Goal: Task Accomplishment & Management: Use online tool/utility

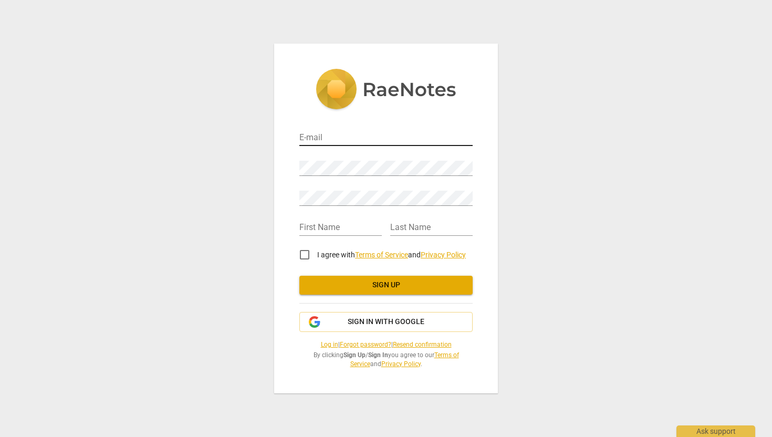
click at [349, 134] on input "email" at bounding box center [385, 138] width 173 height 15
type input "[PERSON_NAME][EMAIL_ADDRESS][DOMAIN_NAME]"
type input "Anne Marie"
type input "Cavlov"
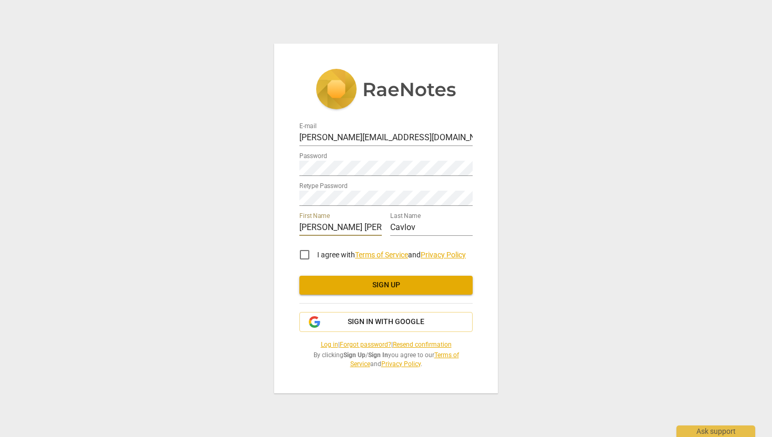
click at [302, 256] on input "I agree with Terms of Service and Privacy Policy" at bounding box center [304, 254] width 25 height 25
checkbox input "true"
click at [358, 287] on span "Sign up" at bounding box center [386, 285] width 156 height 10
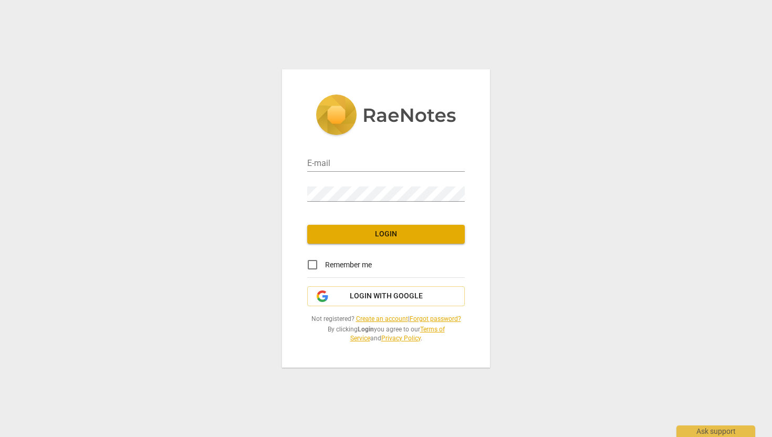
type input "[PERSON_NAME][EMAIL_ADDRESS][DOMAIN_NAME]"
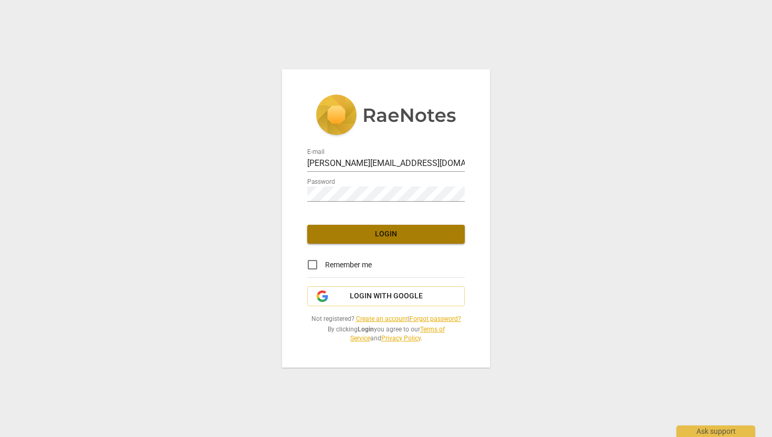
click at [376, 234] on span "Login" at bounding box center [385, 234] width 141 height 10
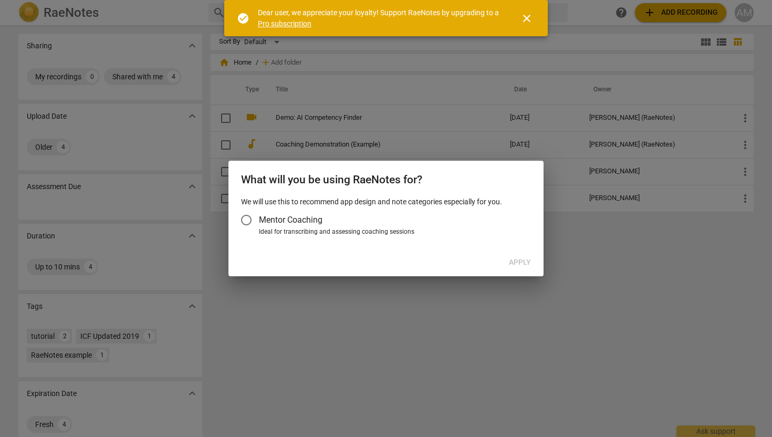
click at [525, 20] on span "close" at bounding box center [526, 18] width 13 height 13
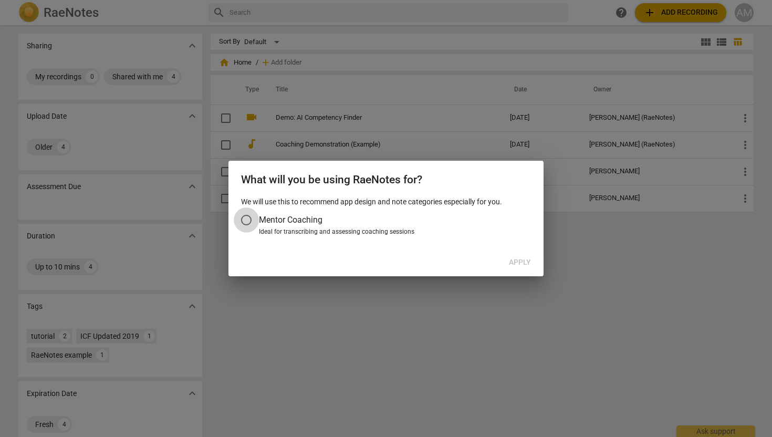
click at [251, 218] on input "Mentor Coaching" at bounding box center [246, 219] width 25 height 25
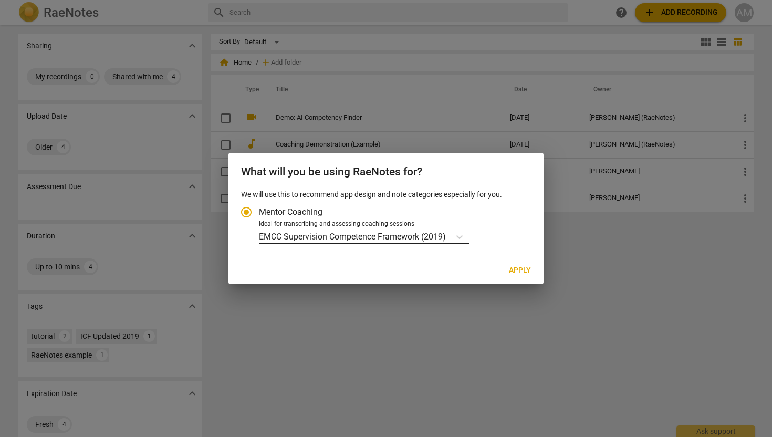
click at [379, 238] on p "EMCC Supervision Competence Framework (2019)" at bounding box center [352, 236] width 187 height 12
click at [0, 0] on input "Ideal for transcribing and assessing coaching sessions EMCC Supervision Compete…" at bounding box center [0, 0] width 0 height 0
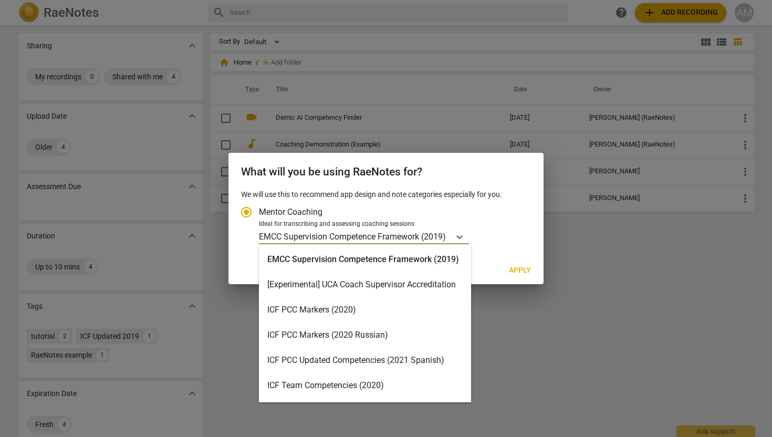
click at [345, 304] on div "ICF PCC Markers (2020)" at bounding box center [365, 309] width 212 height 25
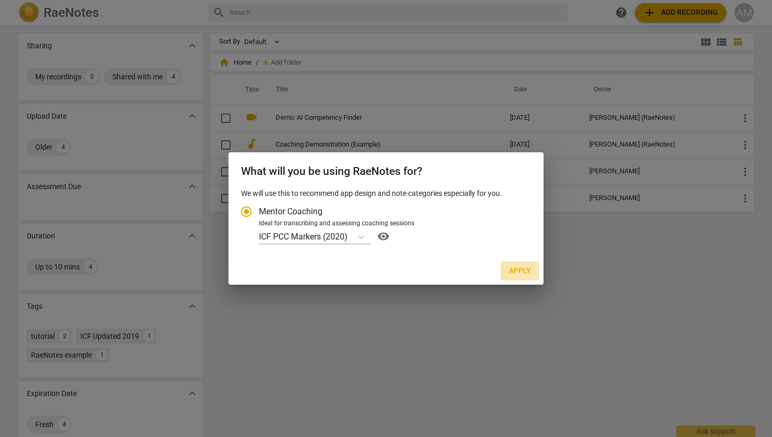
click at [522, 267] on span "Apply" at bounding box center [520, 271] width 22 height 10
radio input "false"
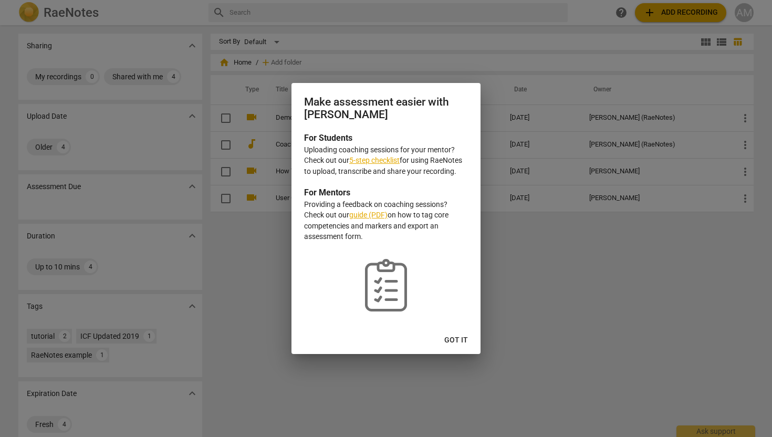
click at [395, 160] on link "5-step checklist" at bounding box center [374, 160] width 50 height 8
click at [459, 343] on span "Got it" at bounding box center [456, 340] width 24 height 10
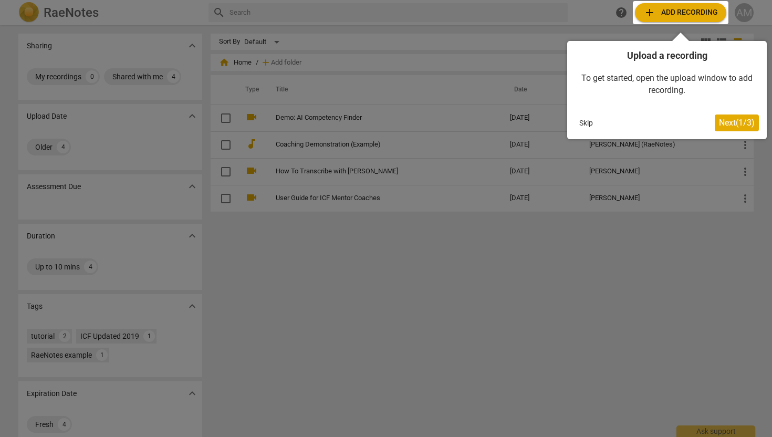
click at [669, 15] on div at bounding box center [680, 12] width 96 height 23
click at [725, 122] on span "Next ( 1 / 3 )" at bounding box center [737, 123] width 36 height 10
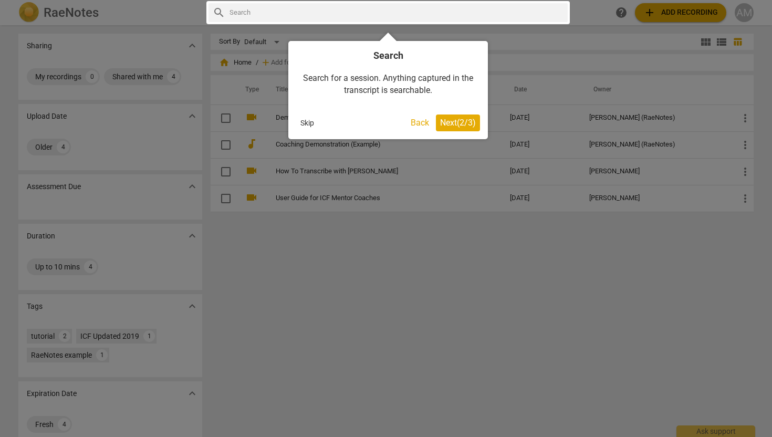
click at [448, 122] on span "Next ( 2 / 3 )" at bounding box center [458, 123] width 36 height 10
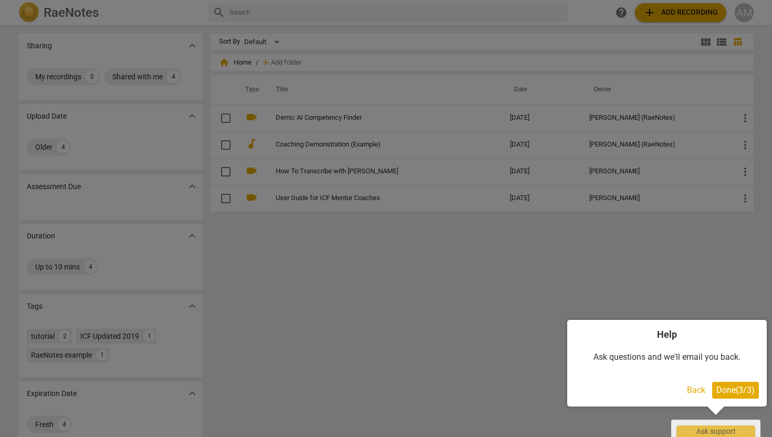
click at [635, 279] on div at bounding box center [386, 218] width 772 height 437
click at [725, 389] on span "Done ( 3 / 3 )" at bounding box center [735, 390] width 38 height 10
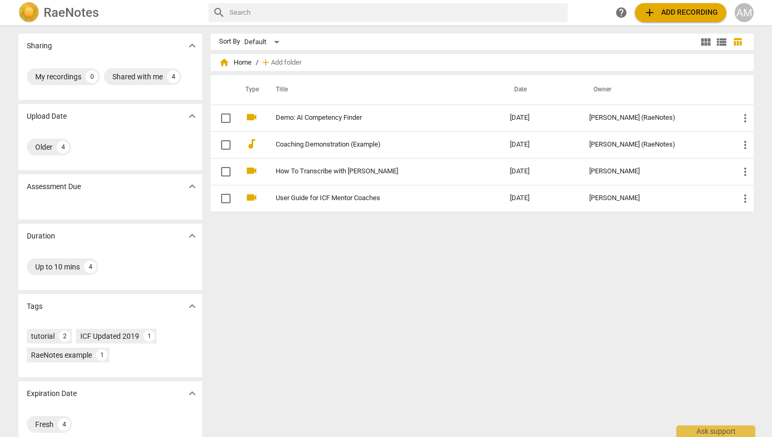
click at [663, 12] on span "add Add recording" at bounding box center [680, 12] width 75 height 13
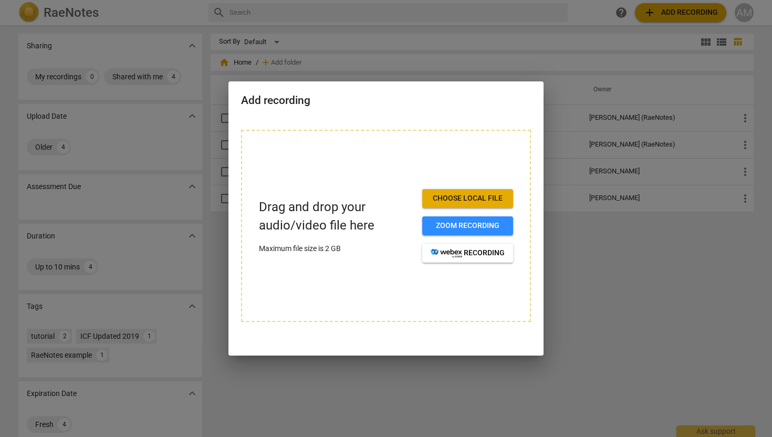
click at [450, 198] on span "Choose local file" at bounding box center [467, 198] width 74 height 10
click at [454, 199] on span "Choose local file" at bounding box center [467, 198] width 74 height 10
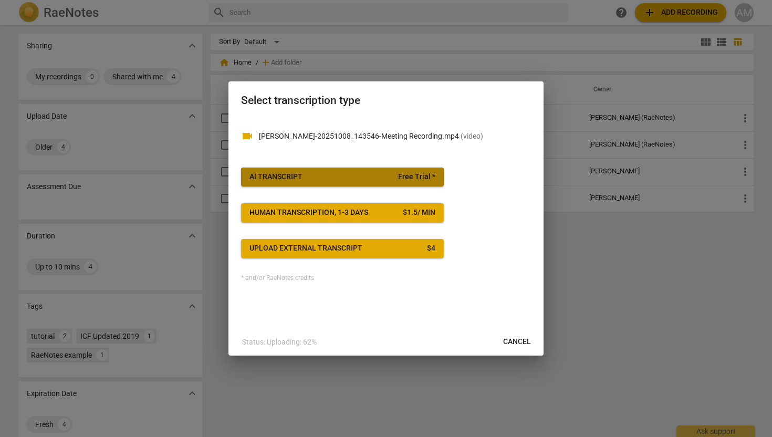
click at [379, 177] on span "AI Transcript Free Trial *" at bounding box center [342, 177] width 186 height 10
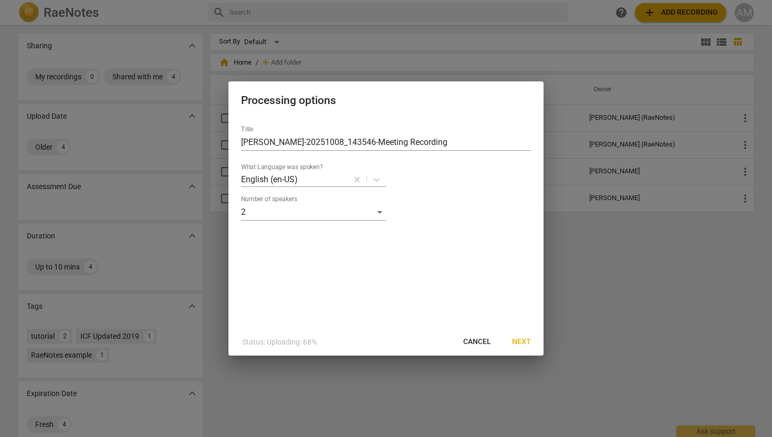
click at [525, 339] on span "Next" at bounding box center [521, 341] width 19 height 10
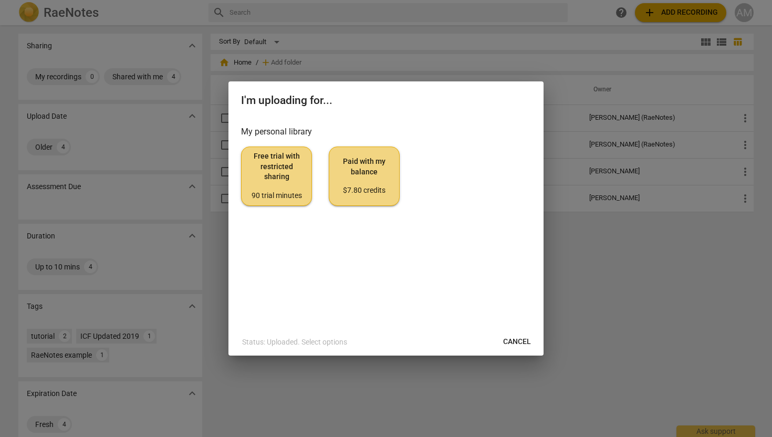
click at [268, 172] on span "Free trial with restricted sharing 90 trial minutes" at bounding box center [276, 175] width 53 height 49
